Goal: Transaction & Acquisition: Purchase product/service

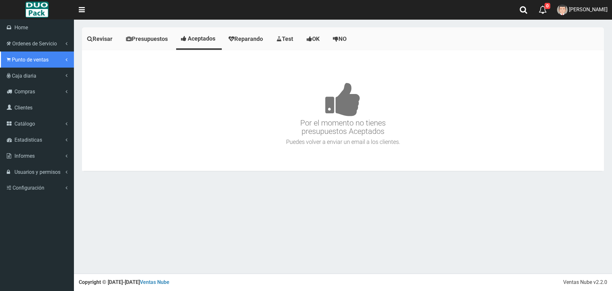
click at [10, 56] on link "Punto de ventas" at bounding box center [37, 59] width 74 height 16
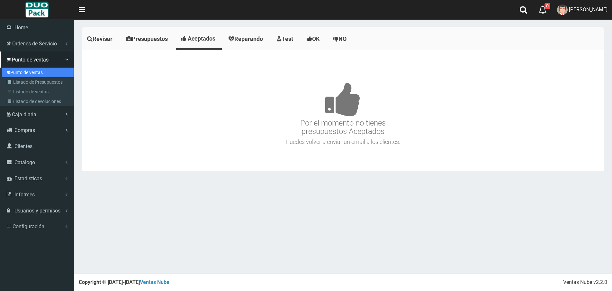
click at [39, 70] on link "Punto de ventas" at bounding box center [38, 73] width 72 height 10
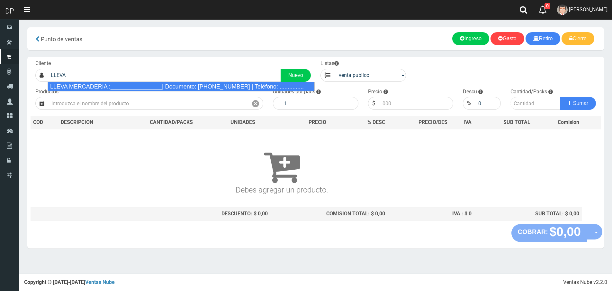
click at [92, 86] on div "LLEVA MERCADERIA :________________| Documento: [PHONE_NUMBER] | Teléfono: .....…" at bounding box center [181, 87] width 267 height 10
type input "LLEVA MERCADERIA :________________| Documento: [PHONE_NUMBER] | Teléfono: .....…"
select select "2"
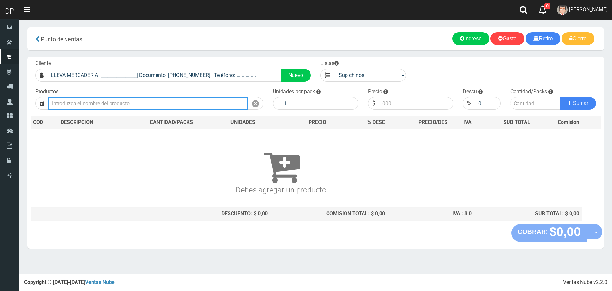
click at [99, 102] on input "text" at bounding box center [148, 103] width 200 height 13
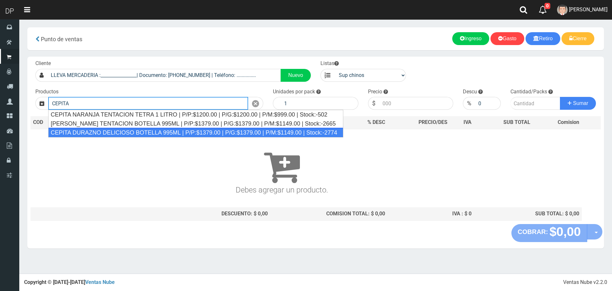
click at [101, 134] on div "CEPITA DURAZNO DELICIOSO BOTELLA 995ML | P/P:$1379.00 | P/G:$1379.00 | P/M:$114…" at bounding box center [195, 133] width 295 height 10
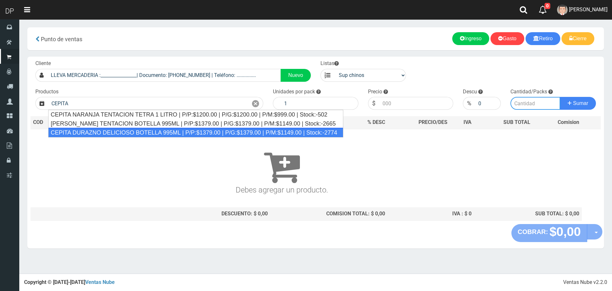
type input "CEPITA DURAZNO DELICIOSO BOTELLA 995ML | P/P:$1379.00 | P/G:$1379.00 | P/M:$114…"
type input "6"
type input "1379.00"
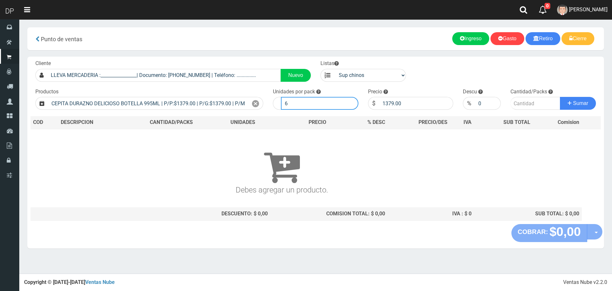
click at [308, 103] on input "6" at bounding box center [319, 103] width 77 height 13
type input "1"
type input "5"
click at [560, 97] on button "Sumar" at bounding box center [578, 103] width 36 height 13
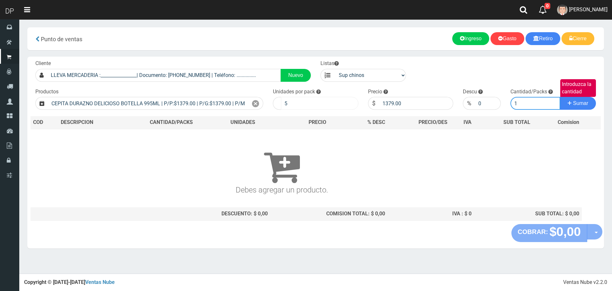
type input "1"
click at [560, 97] on button "Sumar" at bounding box center [578, 103] width 36 height 13
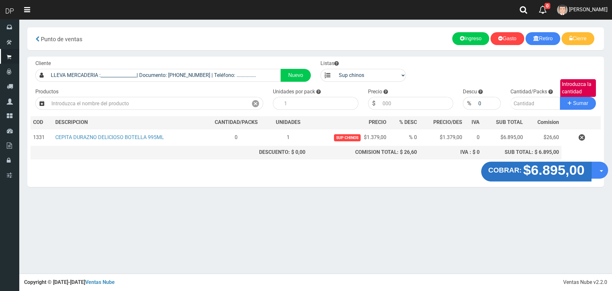
click at [527, 171] on strong "$6.895,00" at bounding box center [553, 169] width 61 height 15
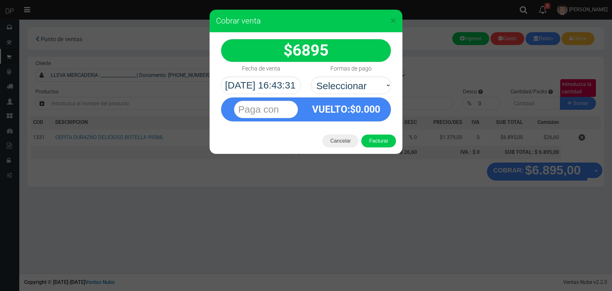
click at [366, 88] on select "Seleccionar Efectivo Tarjeta de Crédito Depósito Débito" at bounding box center [351, 85] width 80 height 17
select select "Efectivo"
click at [311, 77] on select "Seleccionar Efectivo Tarjeta de Crédito Depósito Débito" at bounding box center [351, 85] width 80 height 17
click at [378, 139] on button "Facturar" at bounding box center [378, 140] width 35 height 13
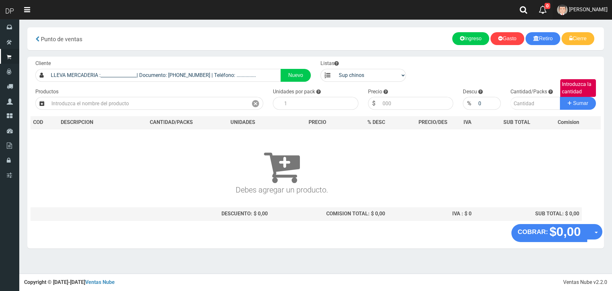
click at [574, 11] on span "[PERSON_NAME]" at bounding box center [588, 9] width 39 height 6
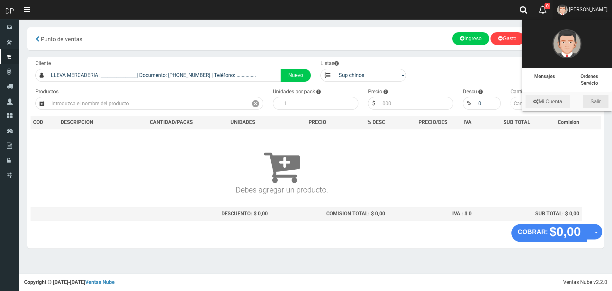
click at [591, 99] on link "Salir" at bounding box center [596, 101] width 26 height 13
